Goal: Task Accomplishment & Management: Manage account settings

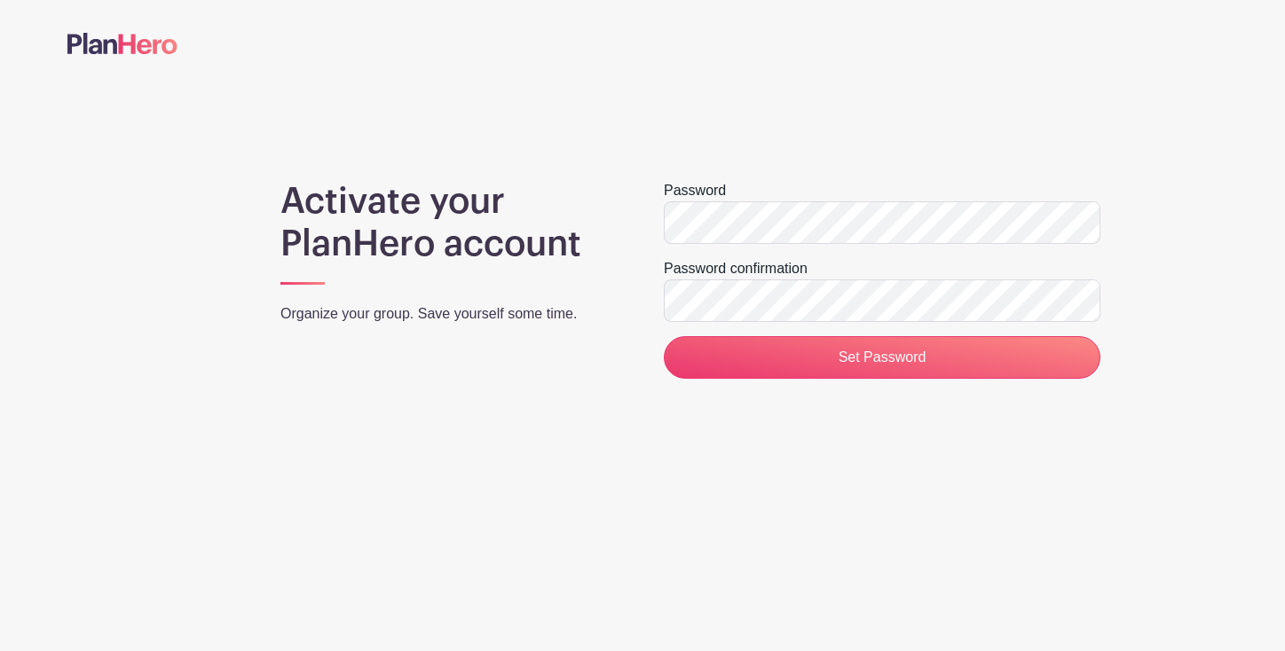
click at [727, 200] on div "Password" at bounding box center [882, 190] width 437 height 21
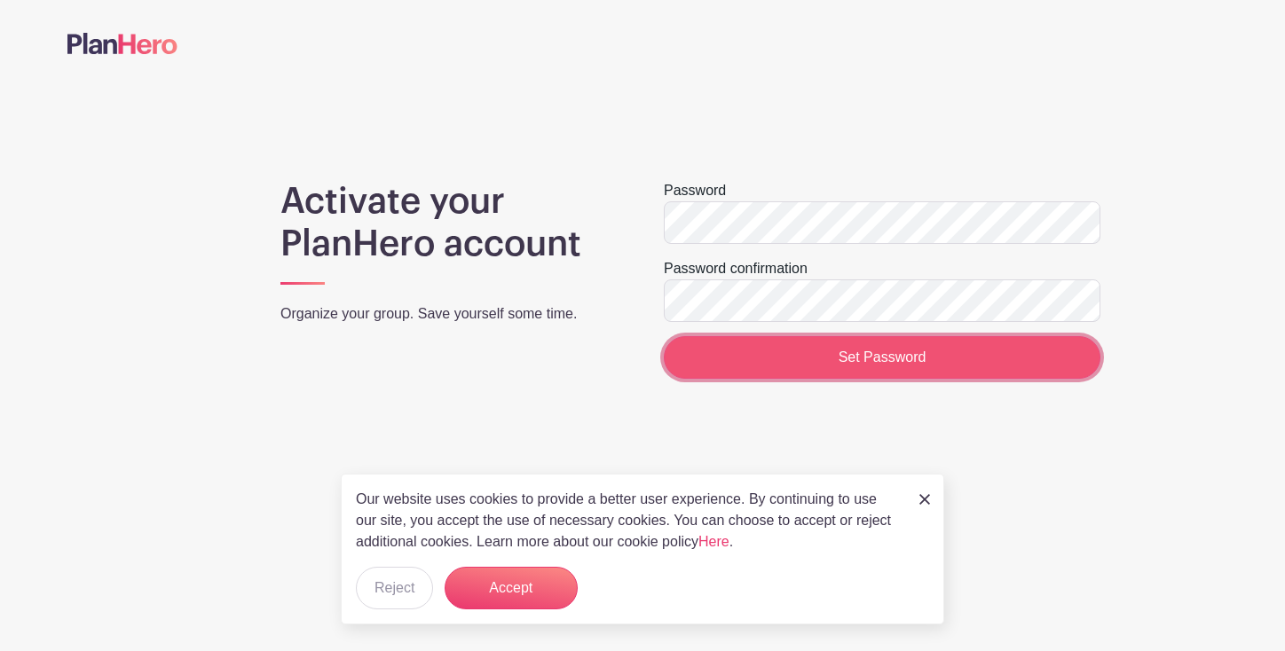
click at [811, 355] on input "Set Password" at bounding box center [882, 357] width 437 height 43
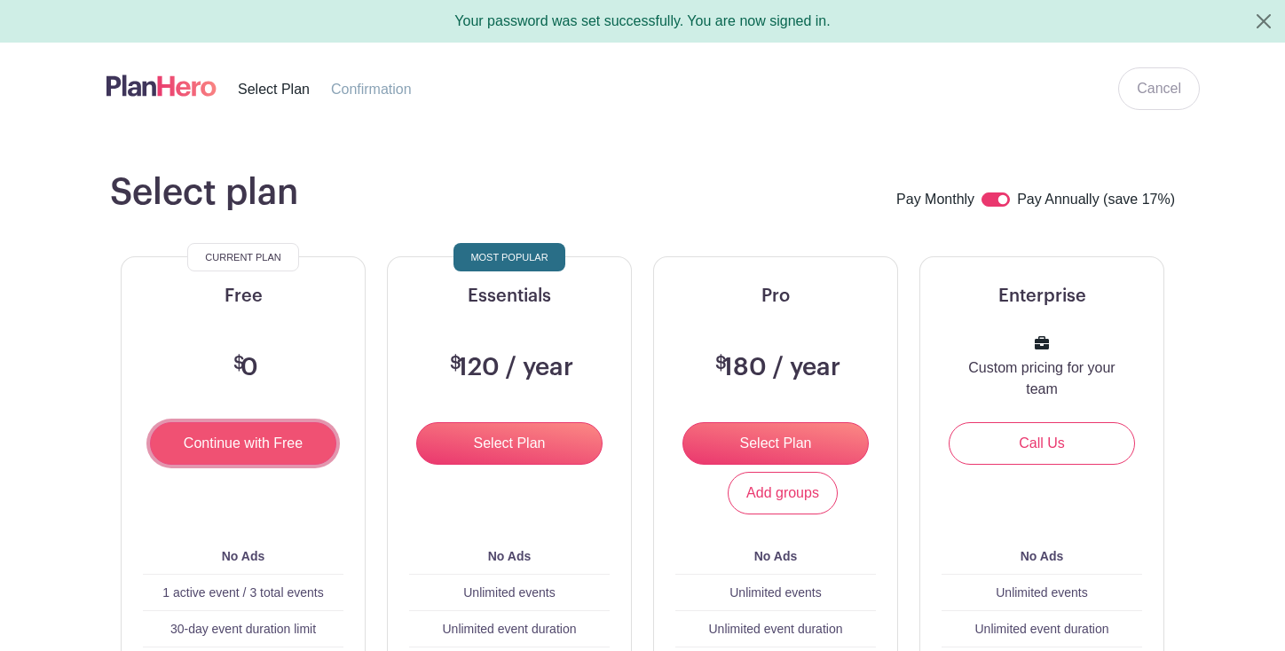
click at [252, 446] on input "Continue with Free" at bounding box center [243, 443] width 186 height 43
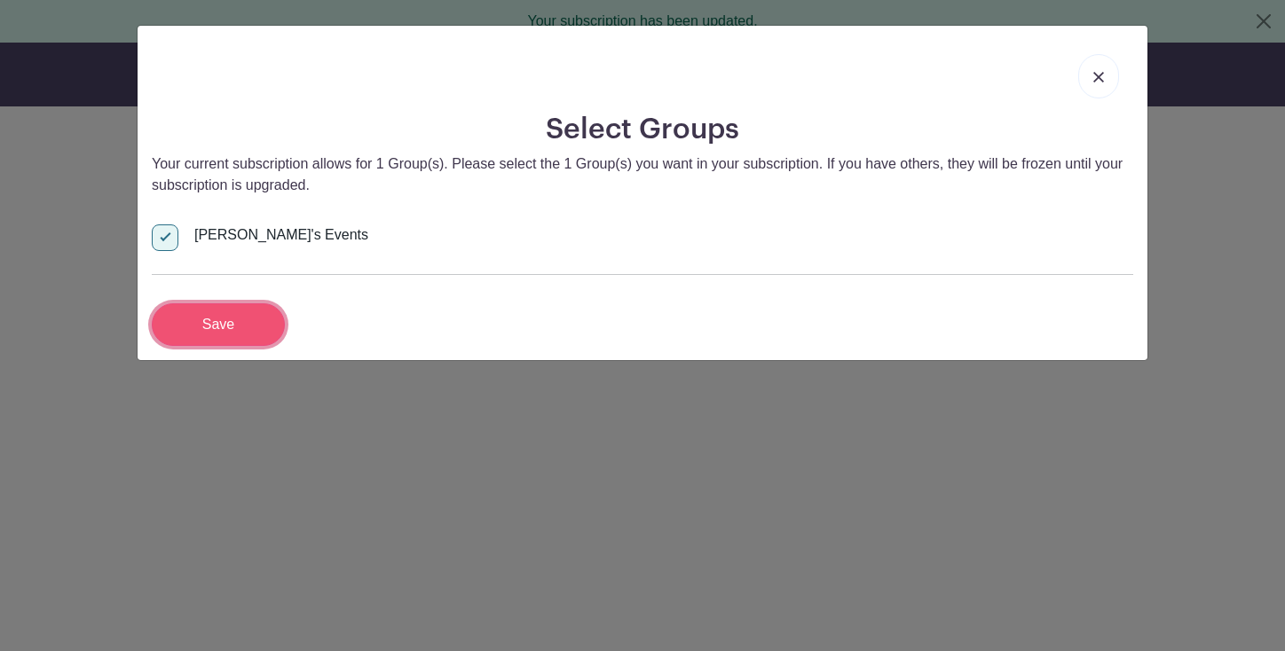
click at [217, 319] on input "Save" at bounding box center [218, 325] width 133 height 43
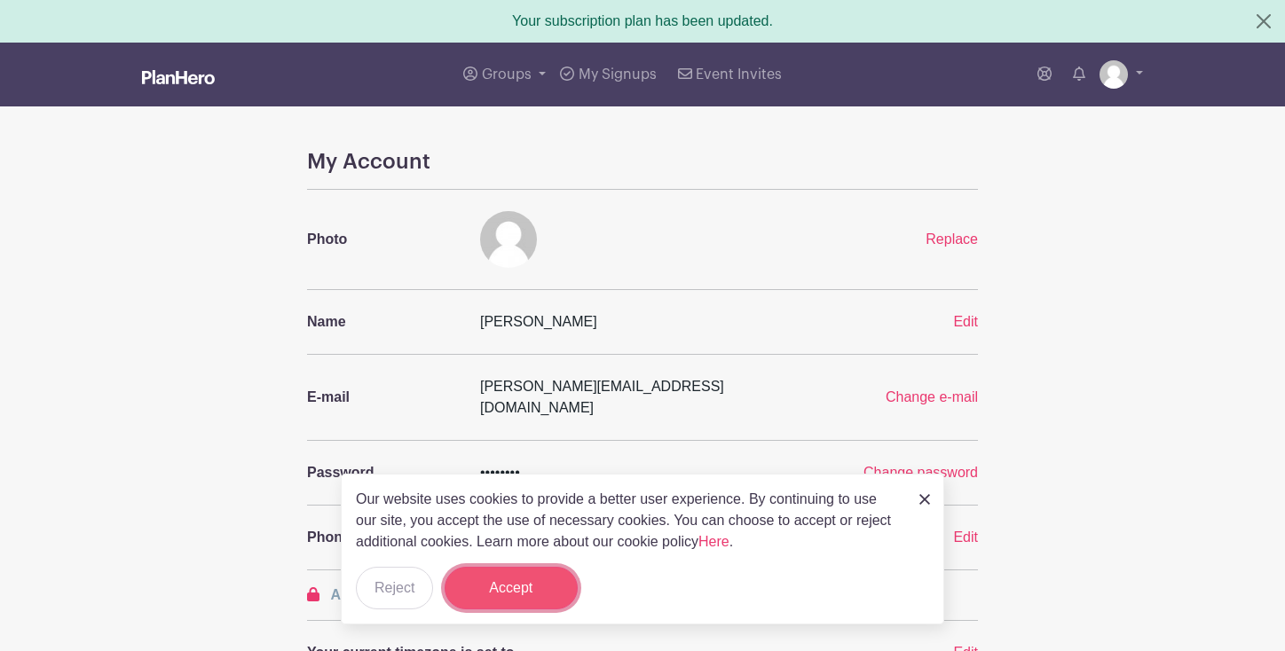
click at [525, 606] on button "Accept" at bounding box center [511, 588] width 133 height 43
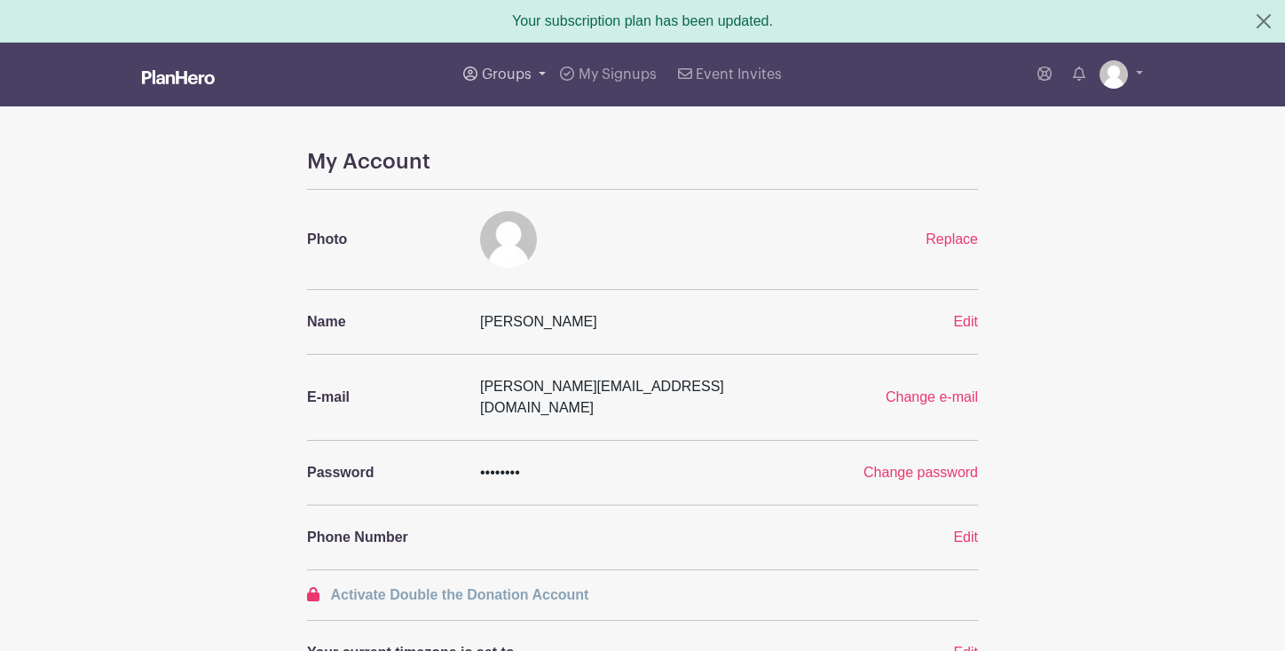
click at [505, 79] on span "Groups" at bounding box center [507, 74] width 50 height 14
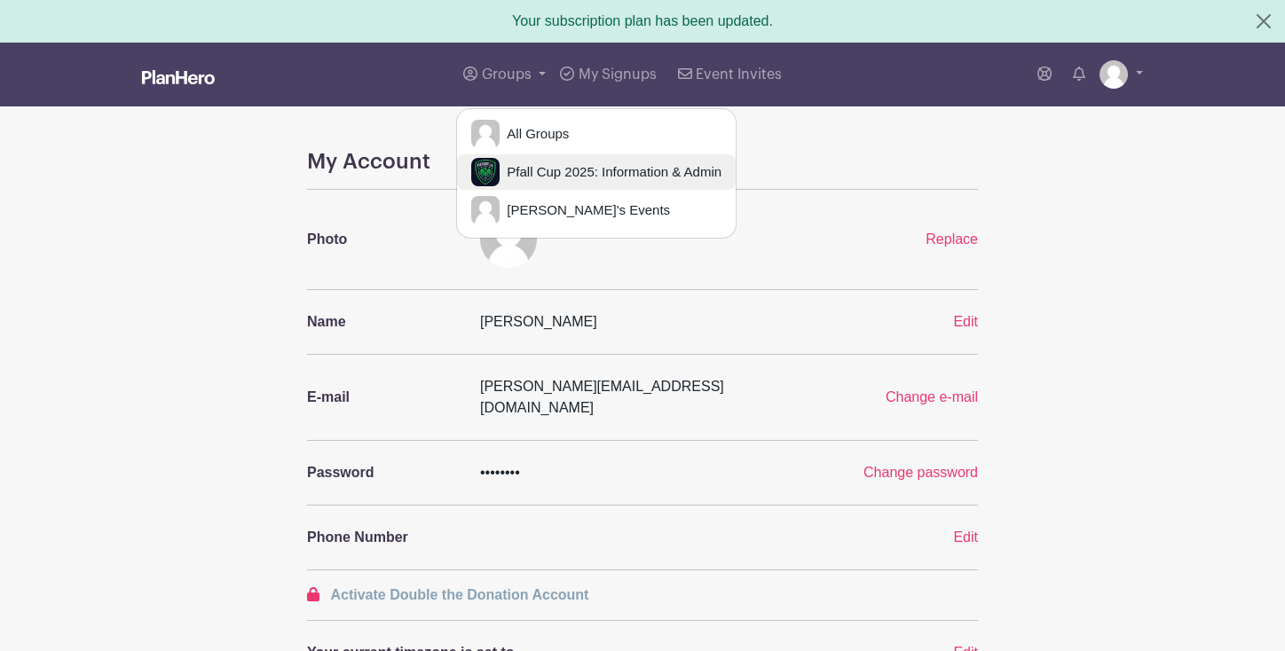
click at [538, 170] on span "Pfall Cup 2025: Information & Admin" at bounding box center [611, 172] width 222 height 20
